Goal: Check status: Check status

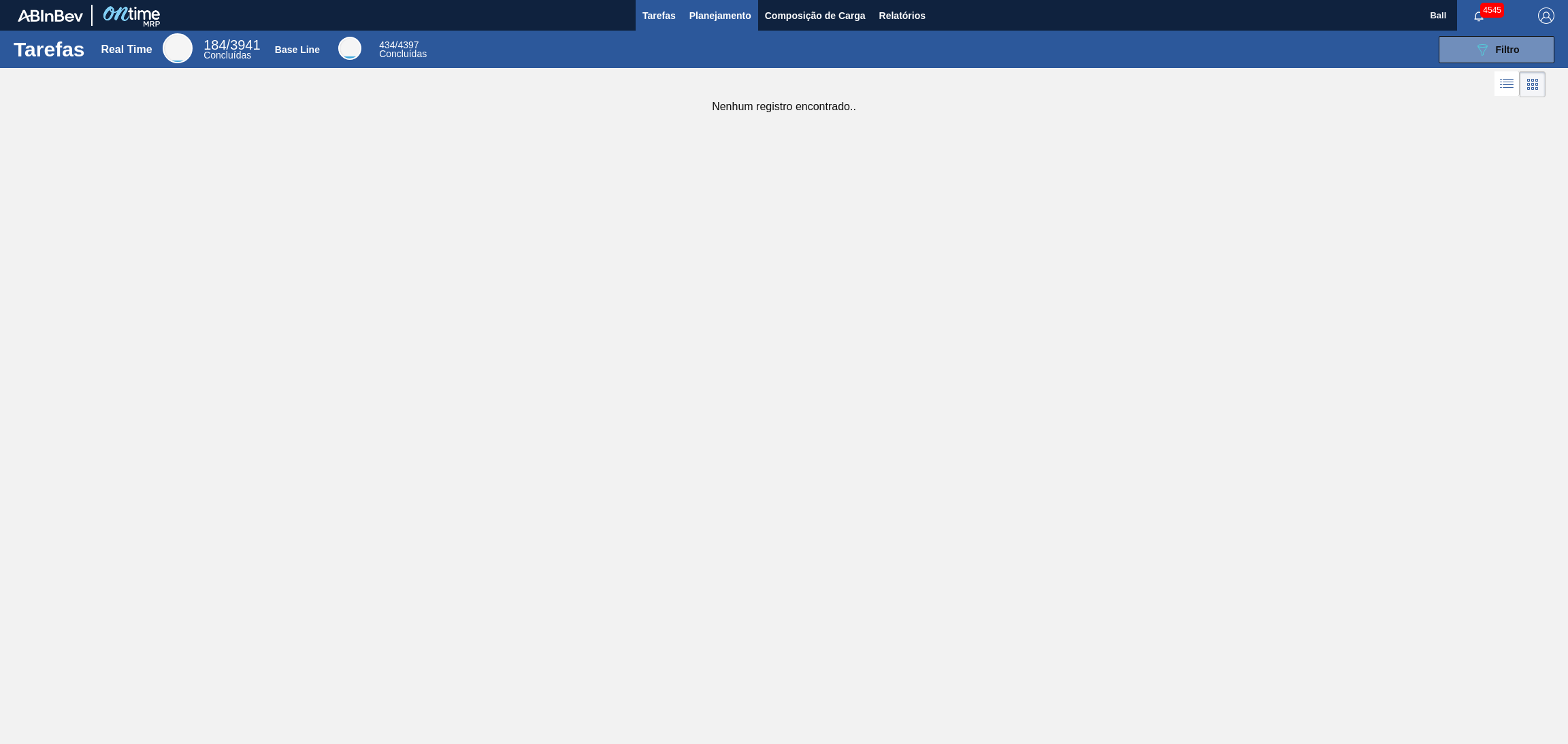
click at [719, 17] on span "Planejamento" at bounding box center [720, 16] width 62 height 16
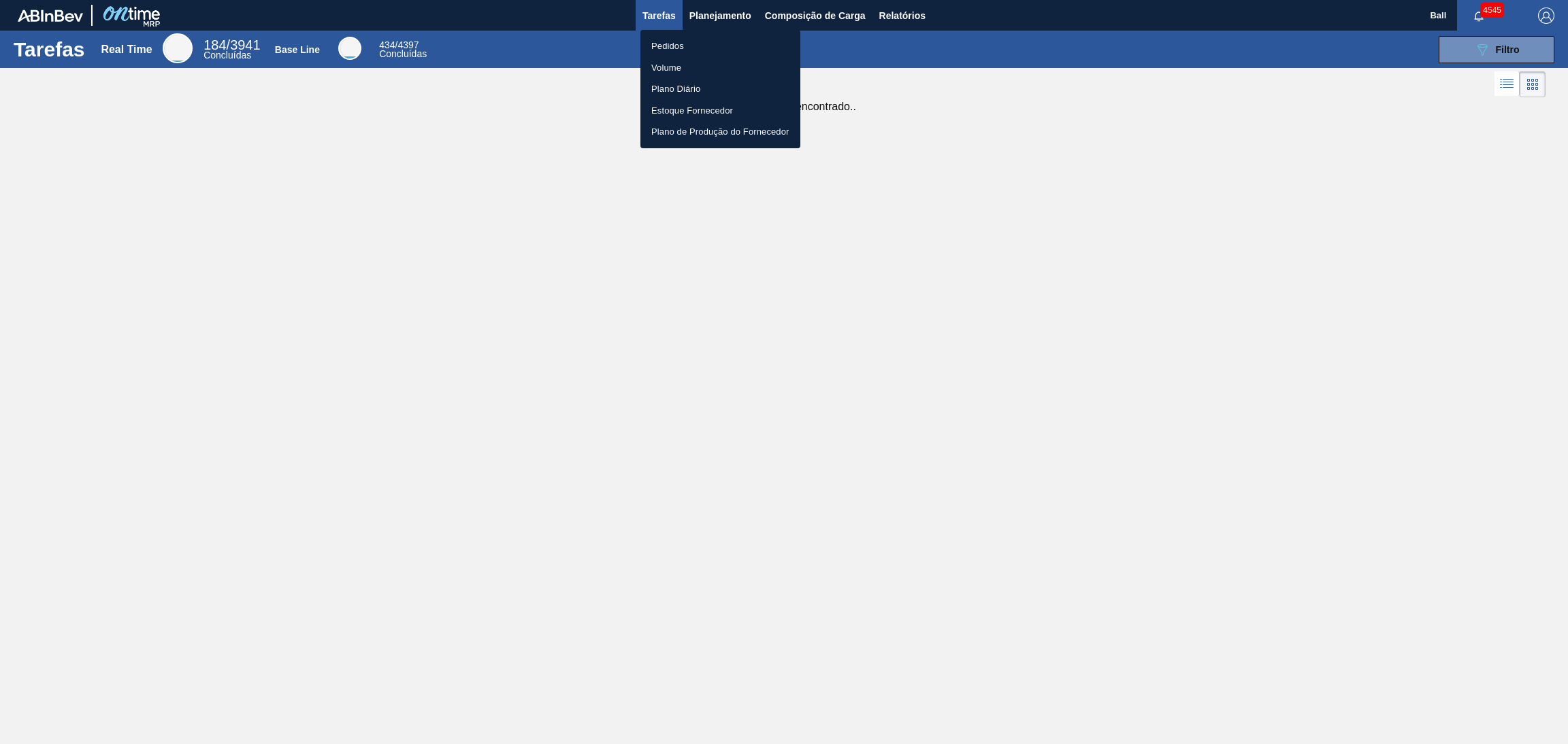
click at [675, 49] on li "Pedidos" at bounding box center [720, 46] width 160 height 22
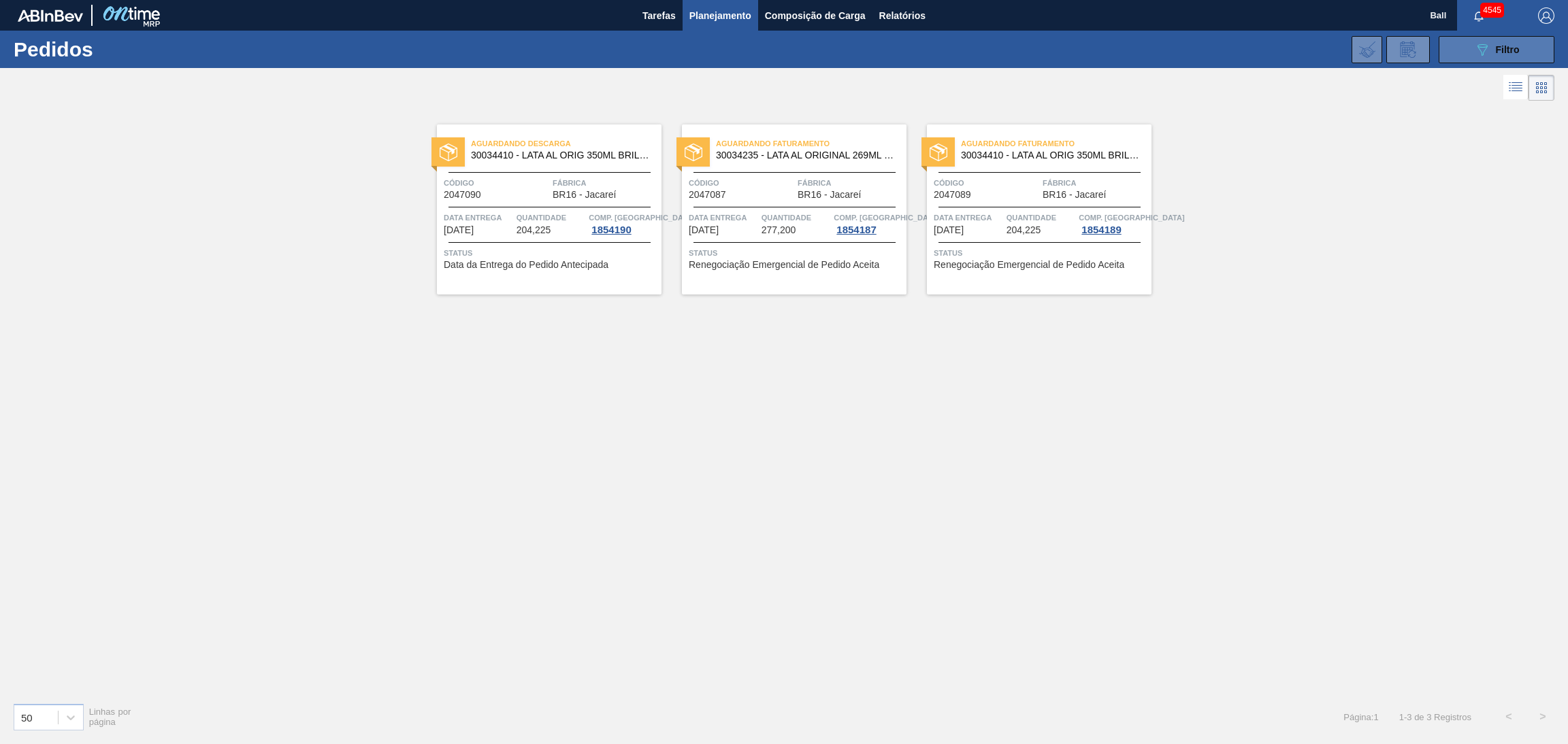
click at [1455, 36] on button "089F7B8B-B2A5-4AFE-B5C0-19BA573D28AC Filtro" at bounding box center [1497, 49] width 116 height 27
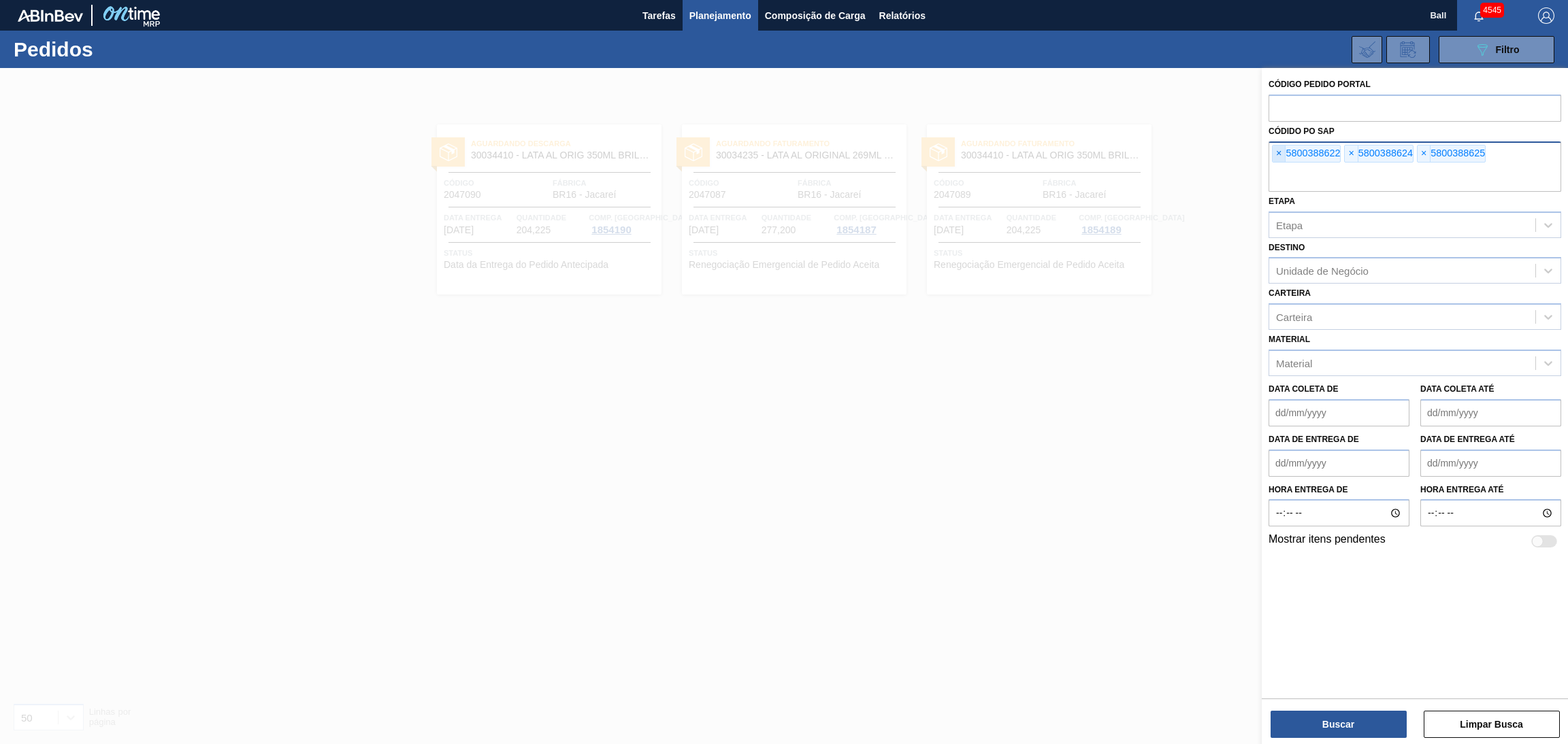
click at [1278, 146] on span "×" at bounding box center [1279, 153] width 13 height 16
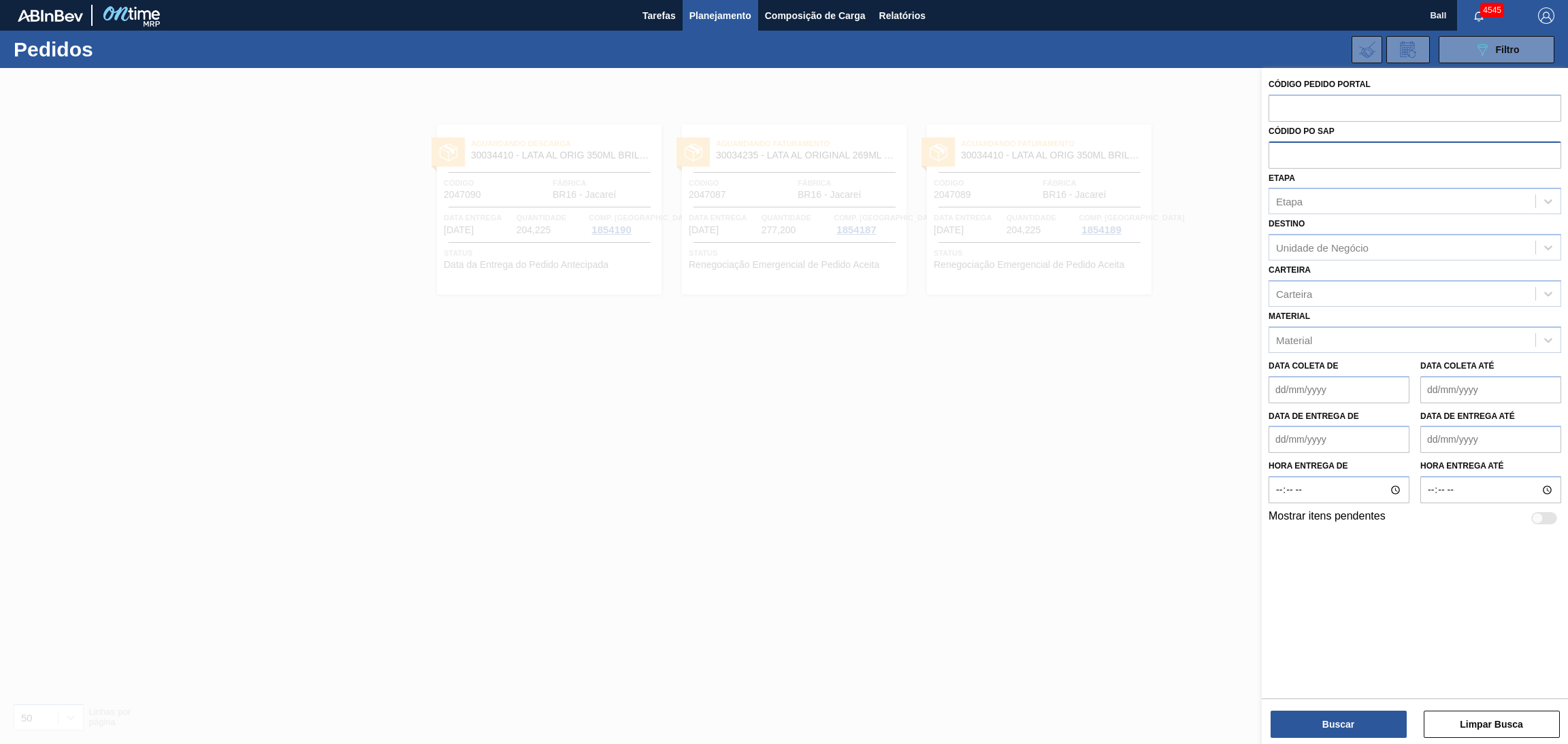
paste input "5800387975"
type input "5800387975"
click at [1328, 714] on button "Buscar" at bounding box center [1338, 724] width 136 height 27
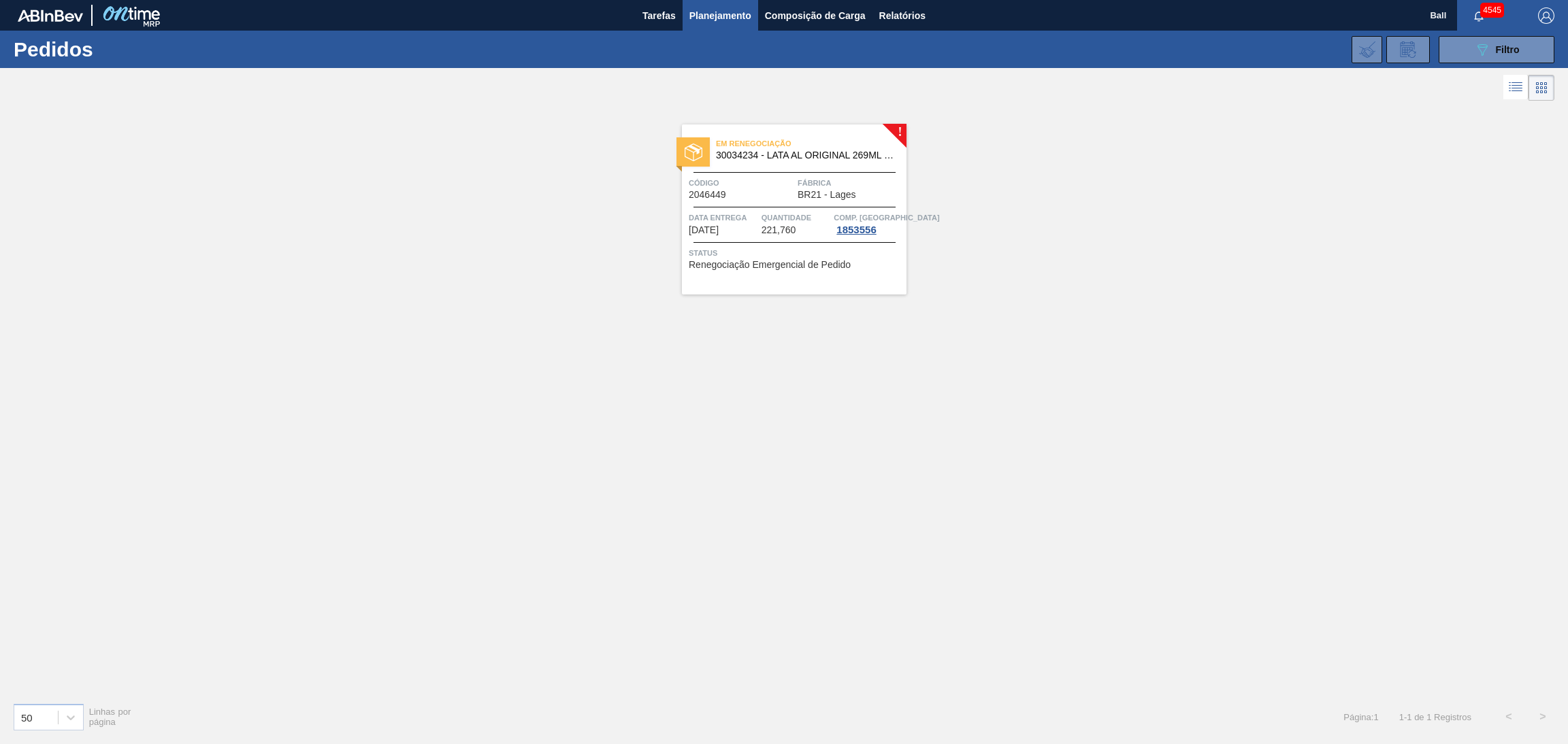
click at [776, 211] on span "Quantidade" at bounding box center [796, 218] width 69 height 14
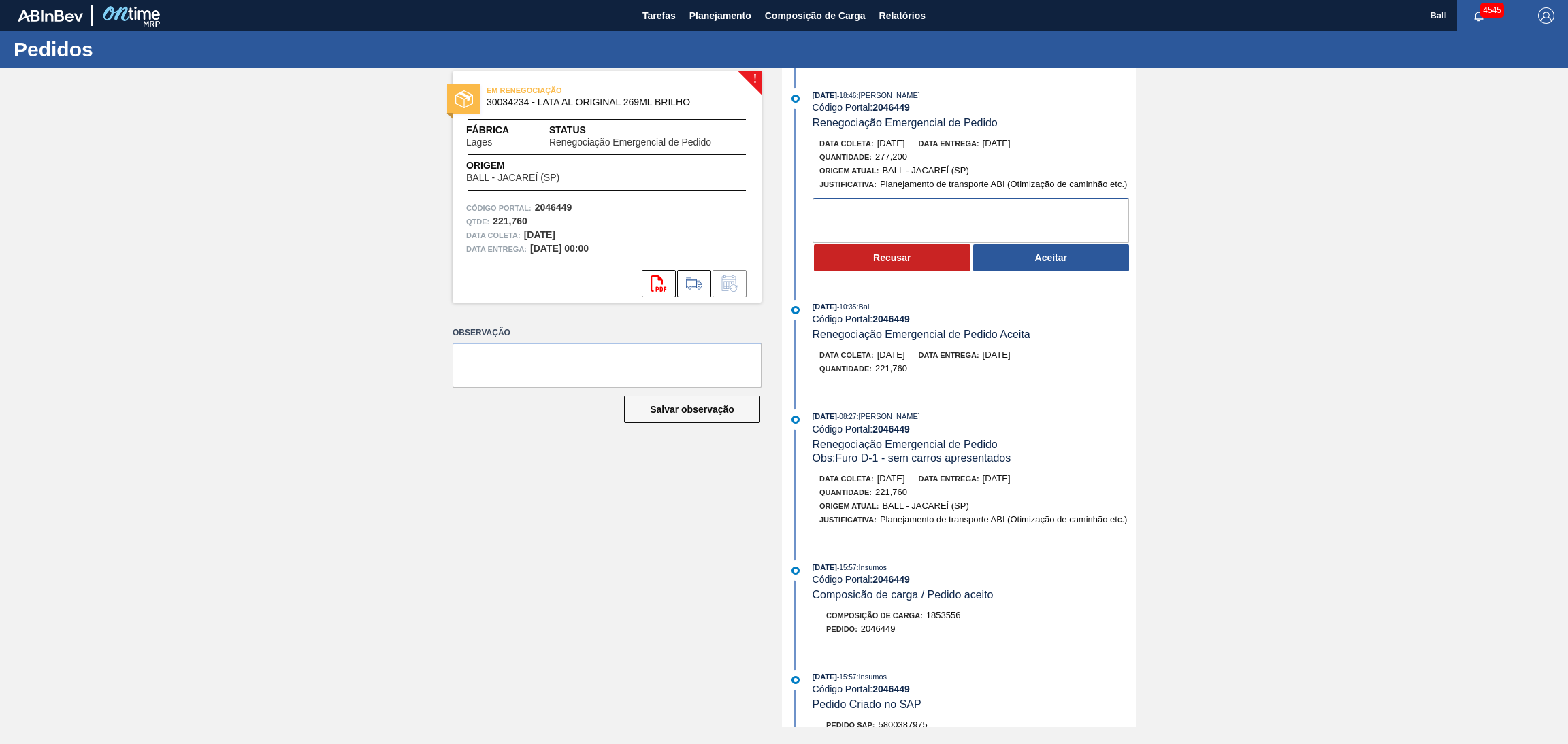
click at [1035, 223] on textarea at bounding box center [970, 221] width 316 height 45
type textarea "AJUSTES FORMATO DE VEÍCULO 25 PALETES"
click at [1035, 256] on button "Aceitar" at bounding box center [1051, 257] width 157 height 27
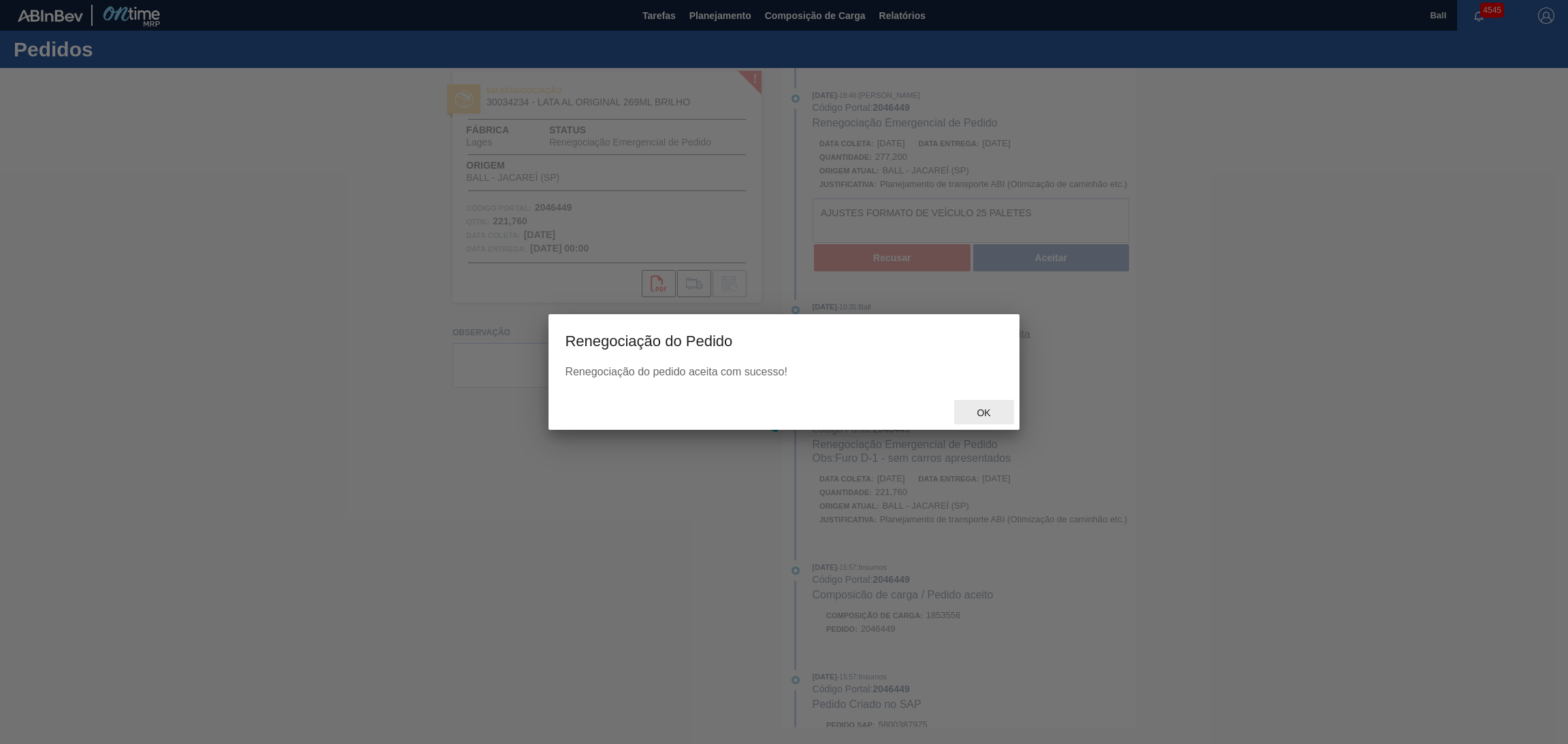
click at [978, 416] on span "Ok" at bounding box center [983, 413] width 36 height 11
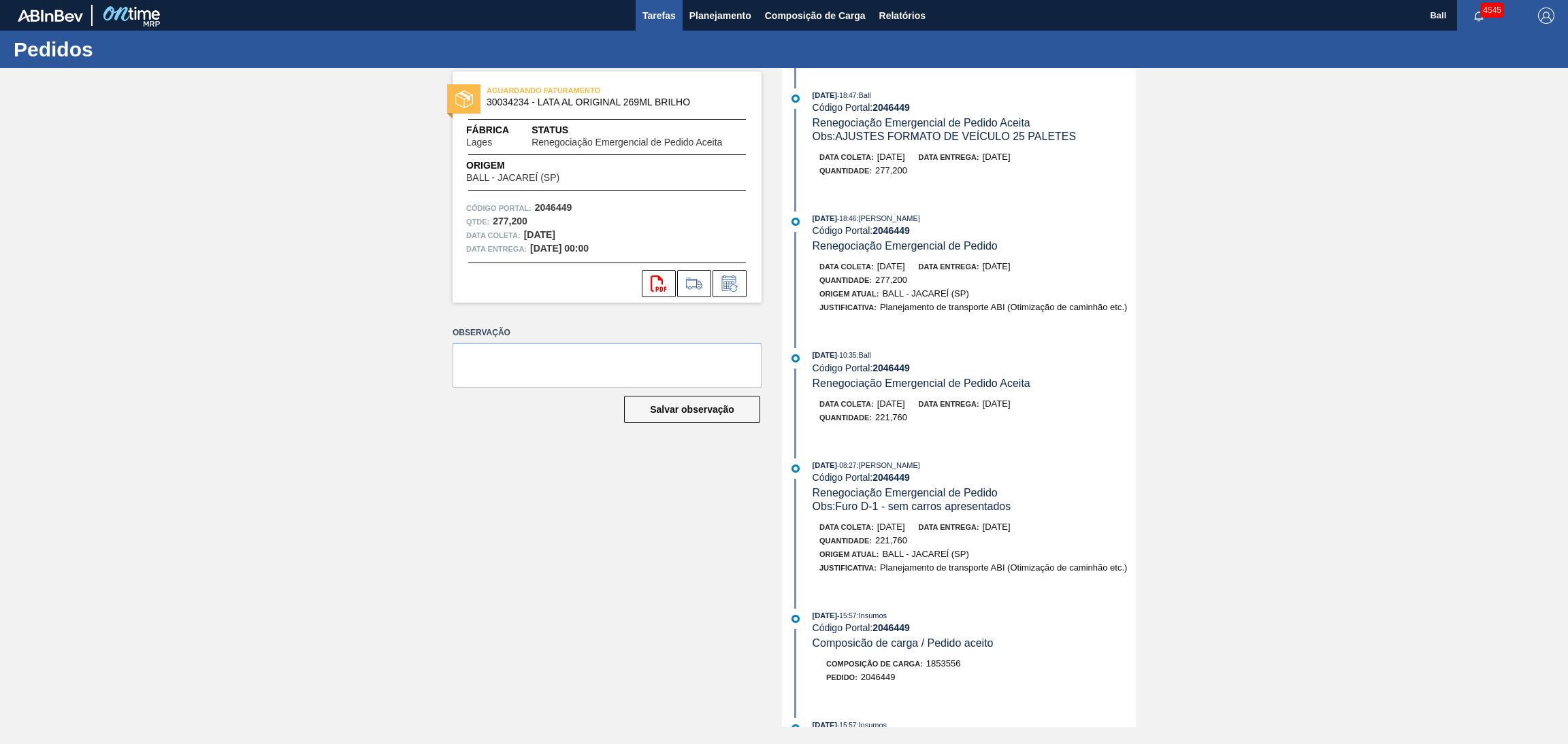
click at [643, 26] on button "Tarefas" at bounding box center [659, 15] width 47 height 30
